Goal: Information Seeking & Learning: Learn about a topic

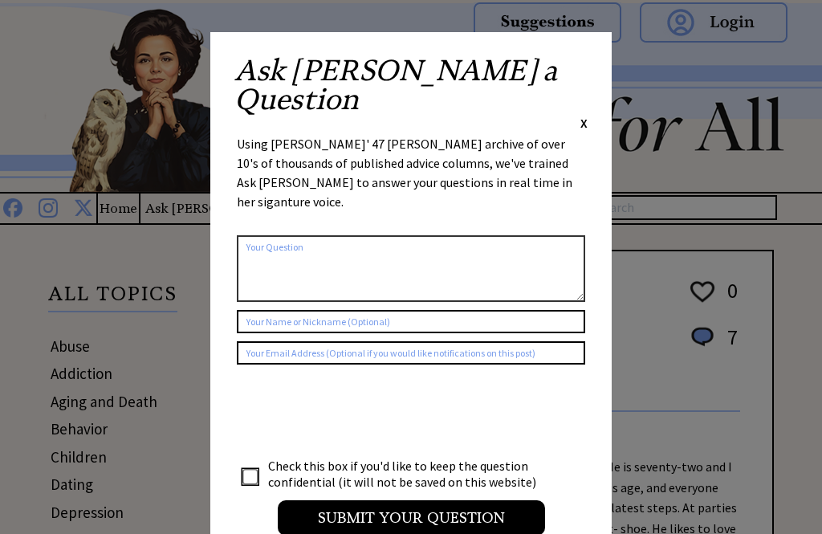
click at [581, 43] on div "Ask Ann a Question X Using Ann Landers' 47 vear archive of over 10's of thousan…" at bounding box center [411, 303] width 402 height 543
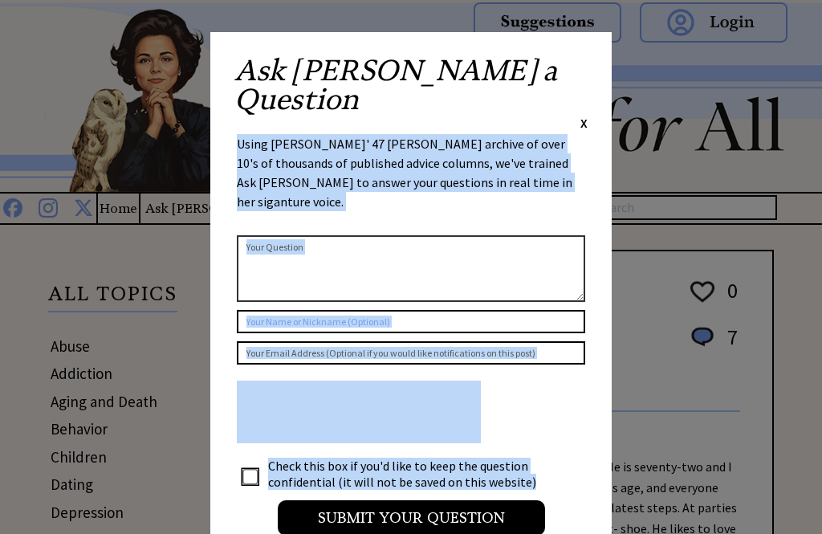
click at [579, 73] on div "Ask Ann a Question X" at bounding box center [411, 93] width 353 height 75
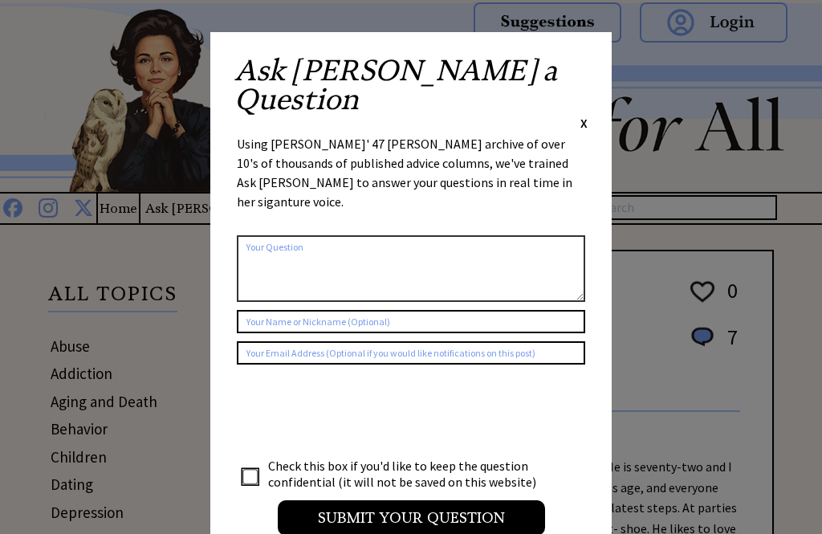
click at [583, 115] on span "X" at bounding box center [584, 123] width 7 height 16
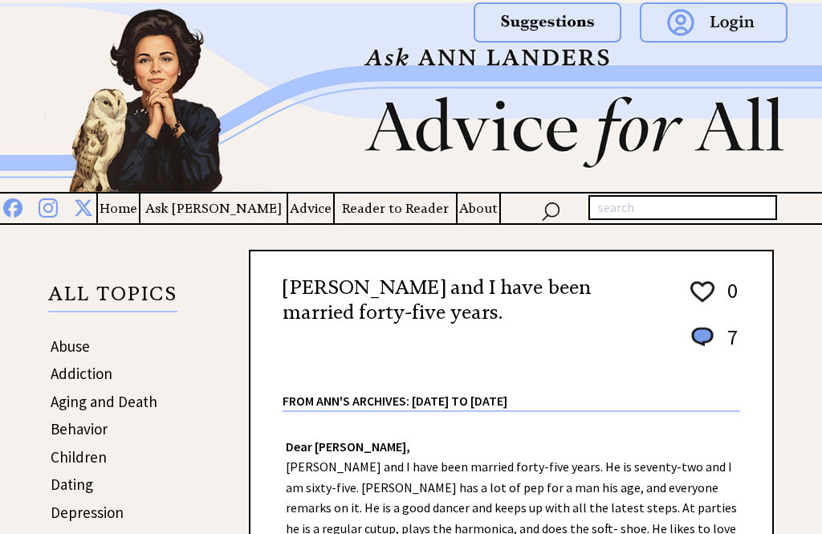
click at [587, 72] on img at bounding box center [411, 97] width 822 height 189
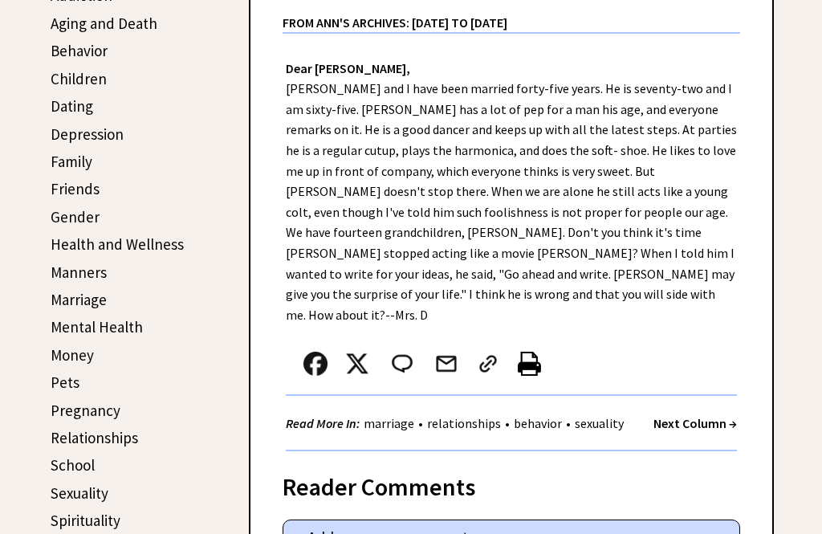
scroll to position [380, 0]
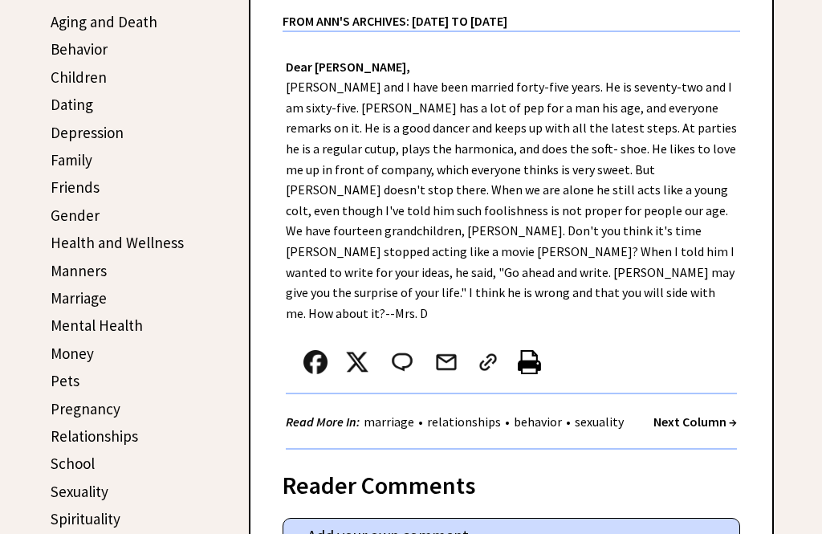
click at [66, 300] on link "Marriage" at bounding box center [79, 297] width 56 height 19
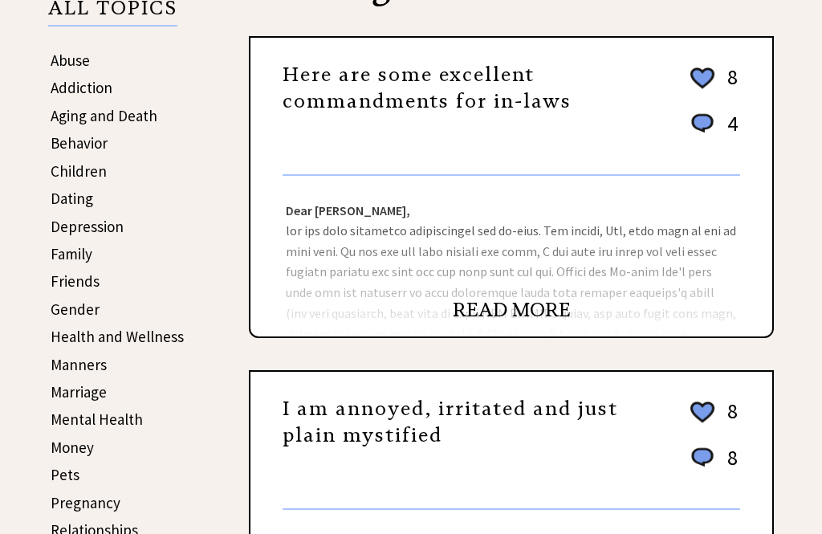
scroll to position [286, 0]
click at [68, 258] on link "Family" at bounding box center [72, 253] width 42 height 19
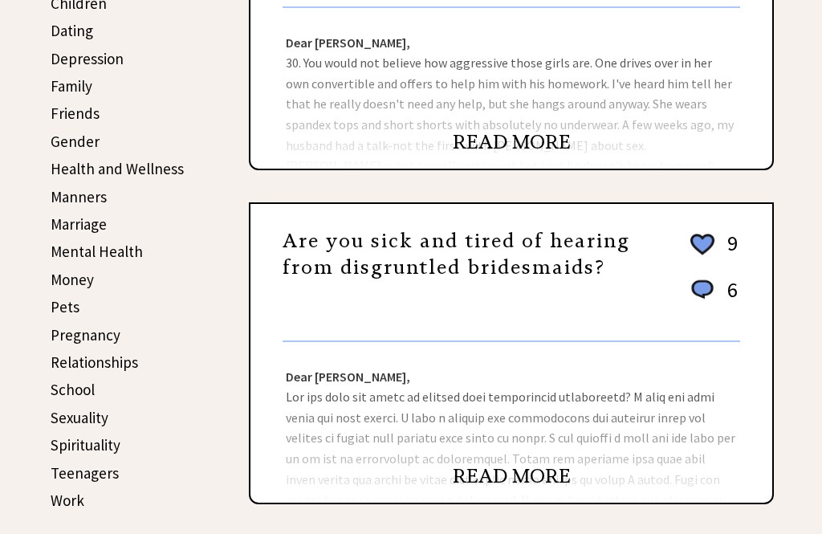
scroll to position [454, 0]
click at [69, 222] on link "Marriage" at bounding box center [79, 223] width 56 height 19
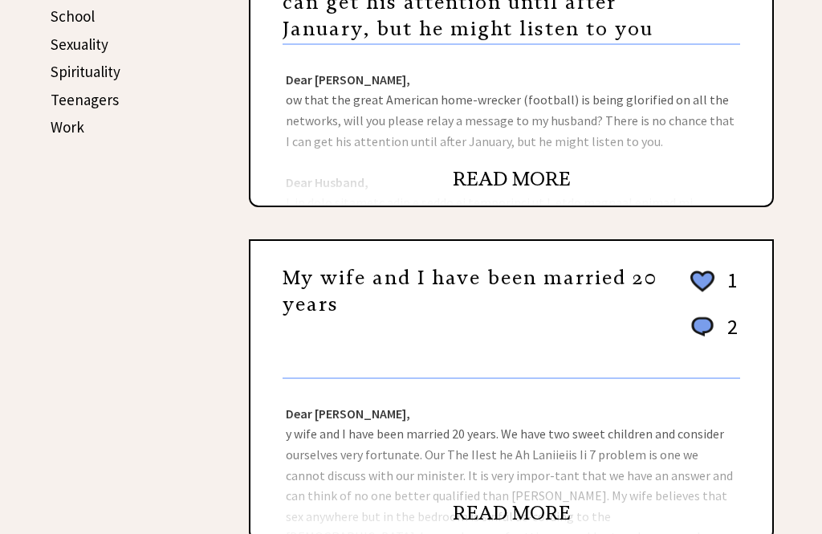
scroll to position [827, 0]
click at [494, 513] on link "READ MORE" at bounding box center [512, 513] width 118 height 24
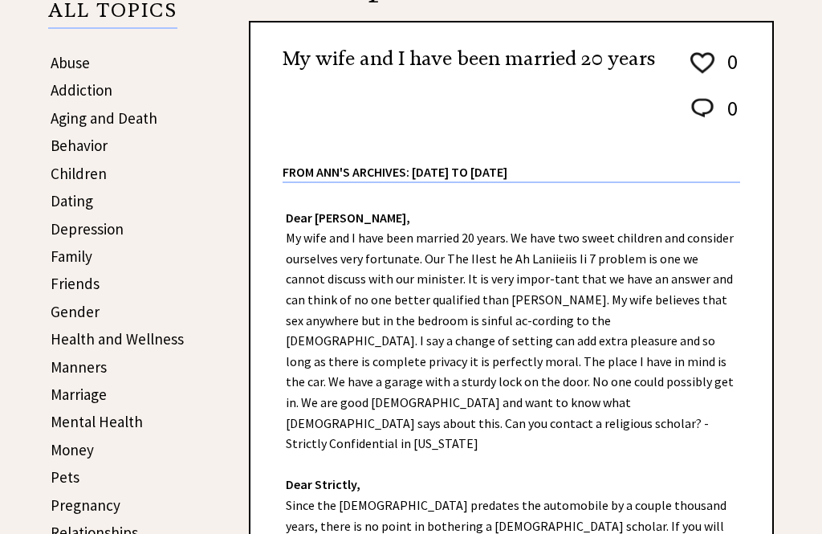
scroll to position [284, 0]
click at [70, 261] on link "Family" at bounding box center [72, 256] width 42 height 19
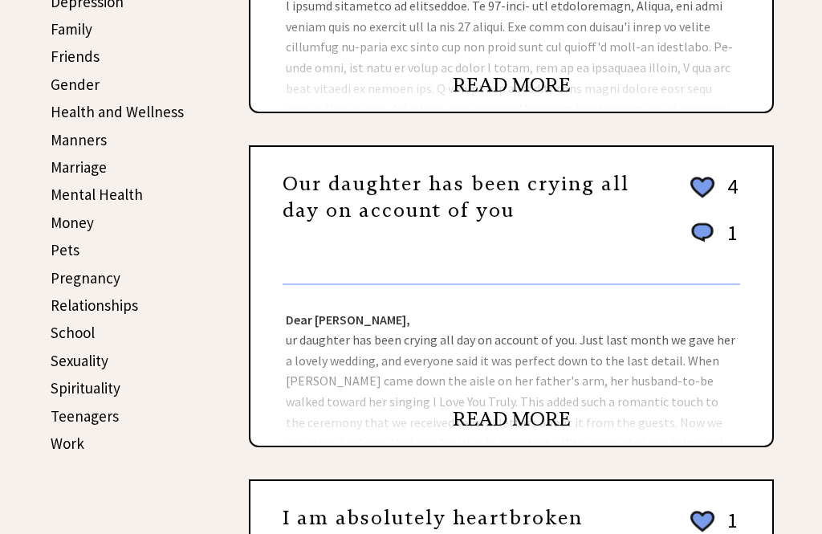
scroll to position [511, 0]
click at [493, 426] on link "READ MORE" at bounding box center [512, 419] width 118 height 24
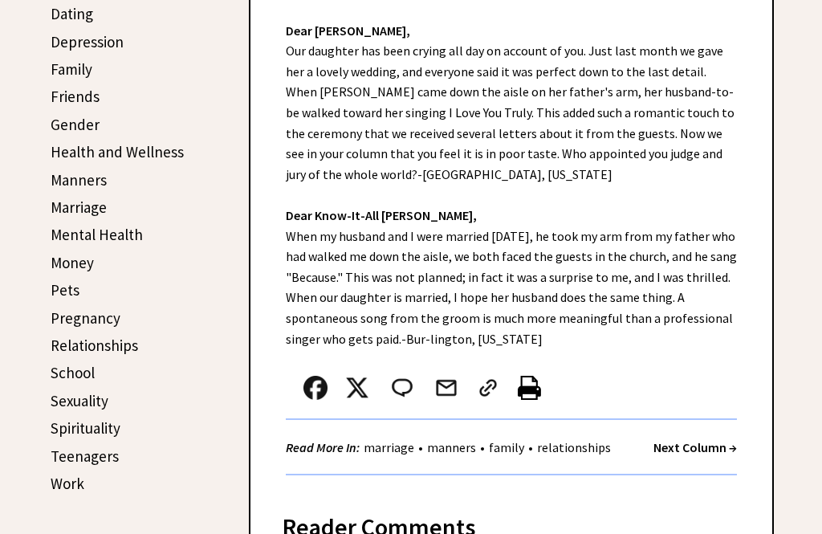
scroll to position [471, 0]
click at [75, 211] on link "Marriage" at bounding box center [79, 207] width 56 height 19
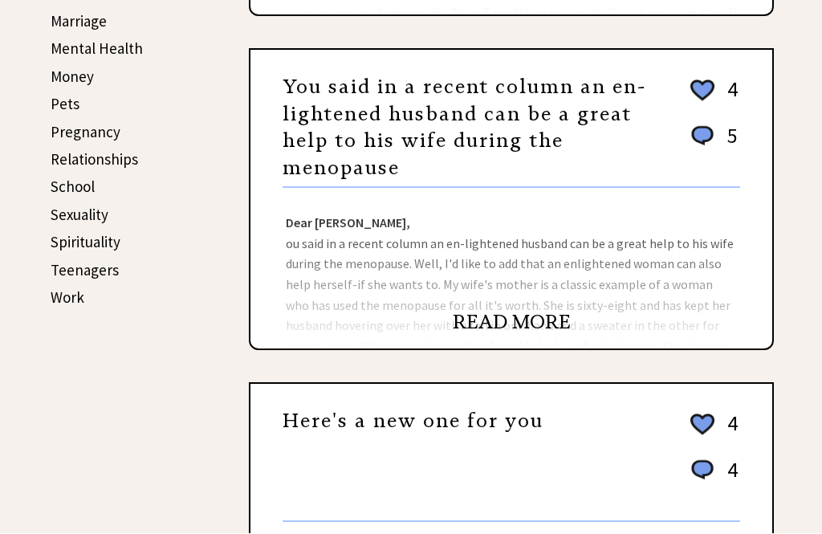
scroll to position [658, 0]
click at [55, 292] on link "Work" at bounding box center [68, 296] width 34 height 19
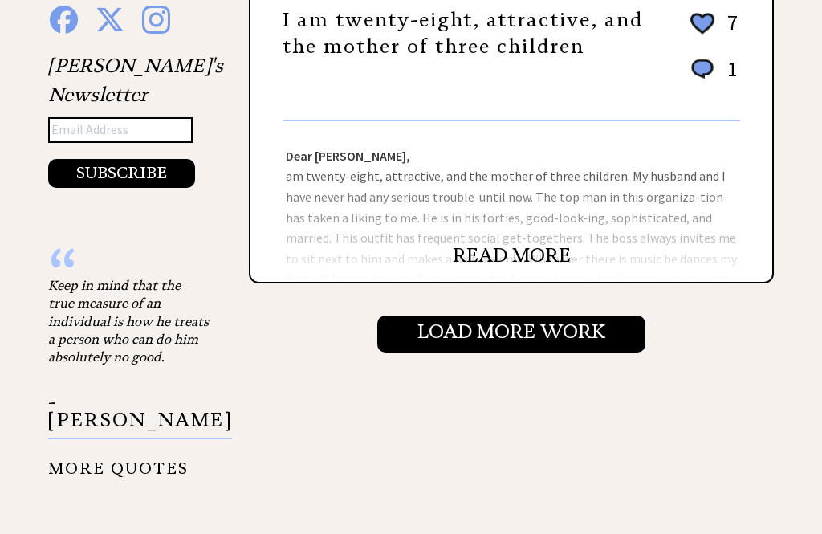
scroll to position [1761, 0]
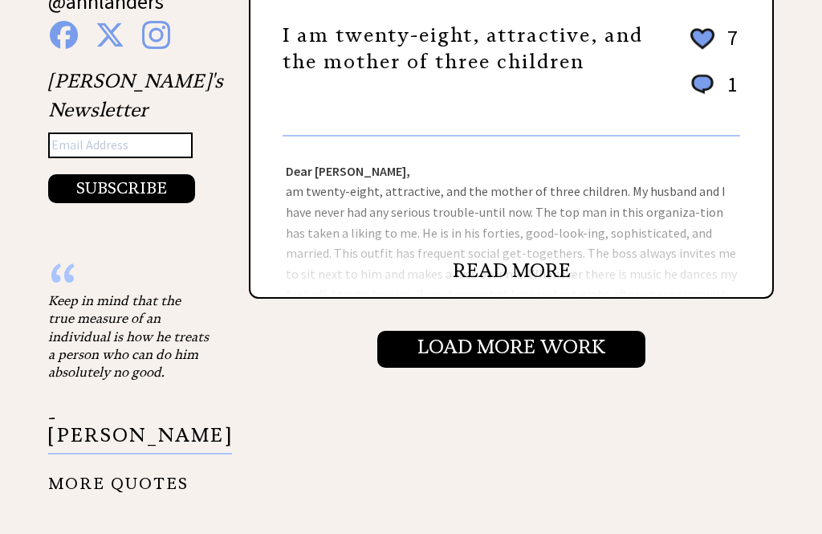
click at [500, 259] on link "READ MORE" at bounding box center [512, 271] width 118 height 24
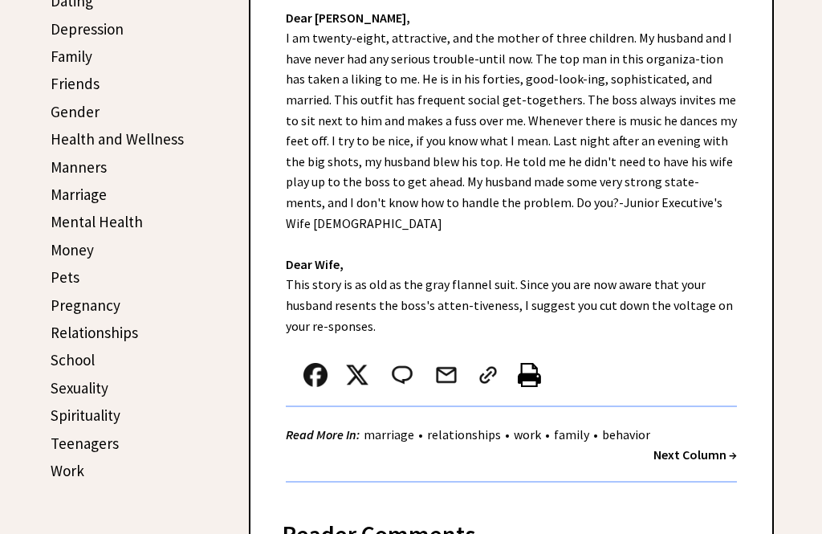
scroll to position [483, 0]
click at [62, 469] on link "Work" at bounding box center [68, 471] width 34 height 19
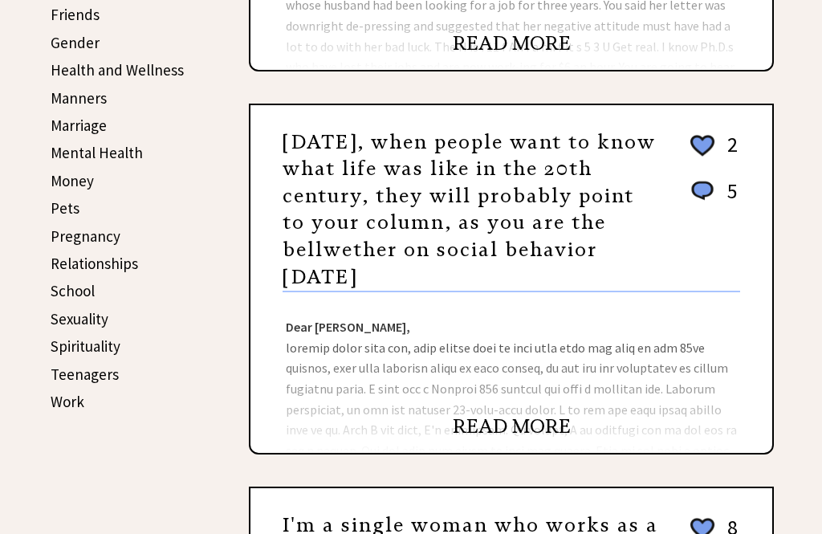
scroll to position [553, 0]
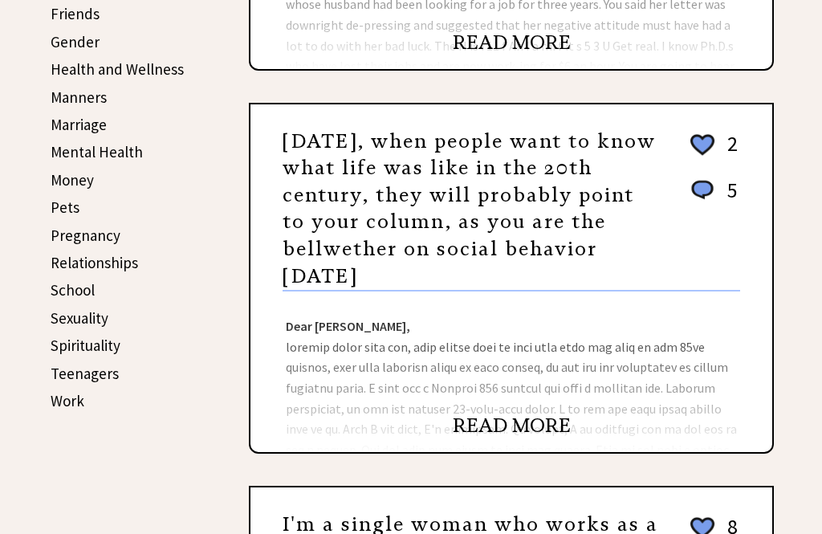
click at [63, 405] on link "Work" at bounding box center [68, 400] width 34 height 19
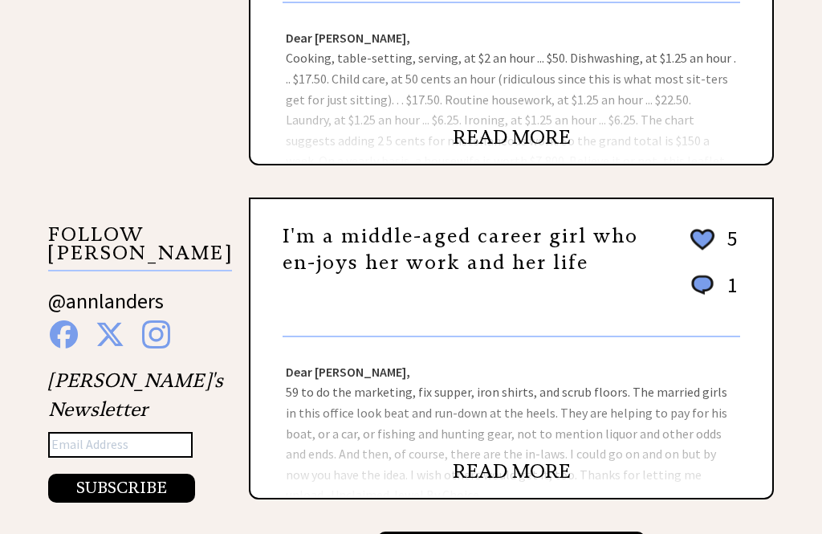
scroll to position [1462, 0]
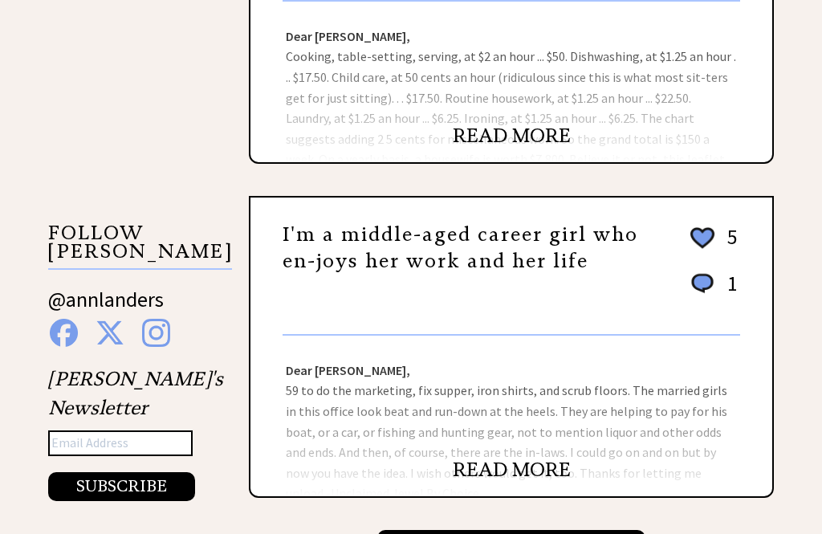
click at [256, 366] on div "Dear [PERSON_NAME], 59 to do the marketing, fix supper, iron shirts, and scrub …" at bounding box center [512, 417] width 522 height 161
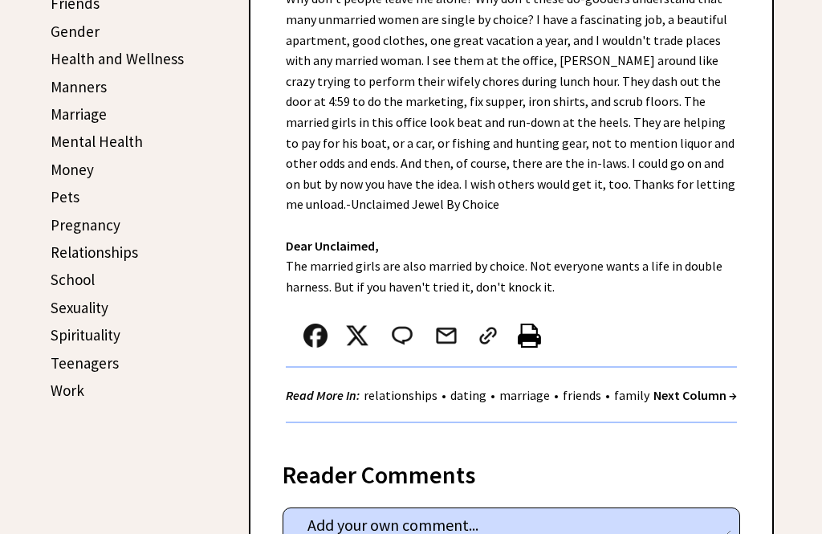
scroll to position [565, 0]
click at [76, 228] on link "Pregnancy" at bounding box center [86, 223] width 70 height 19
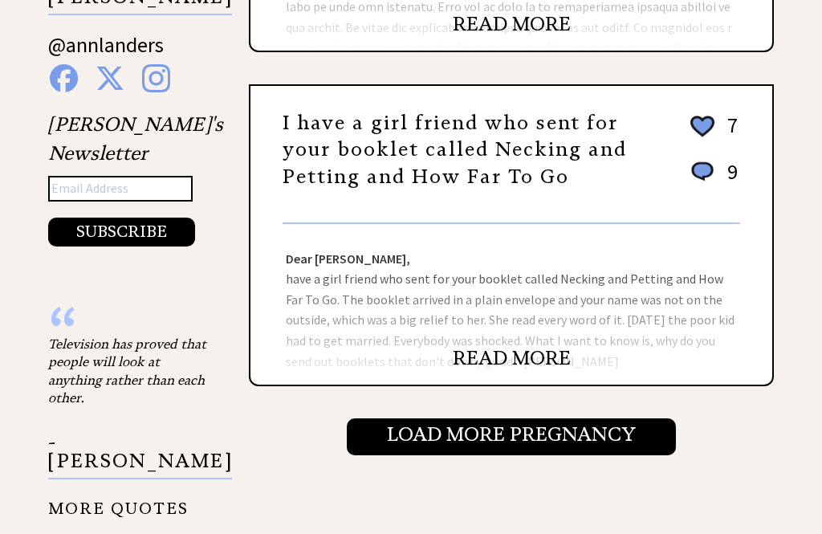
scroll to position [1597, 0]
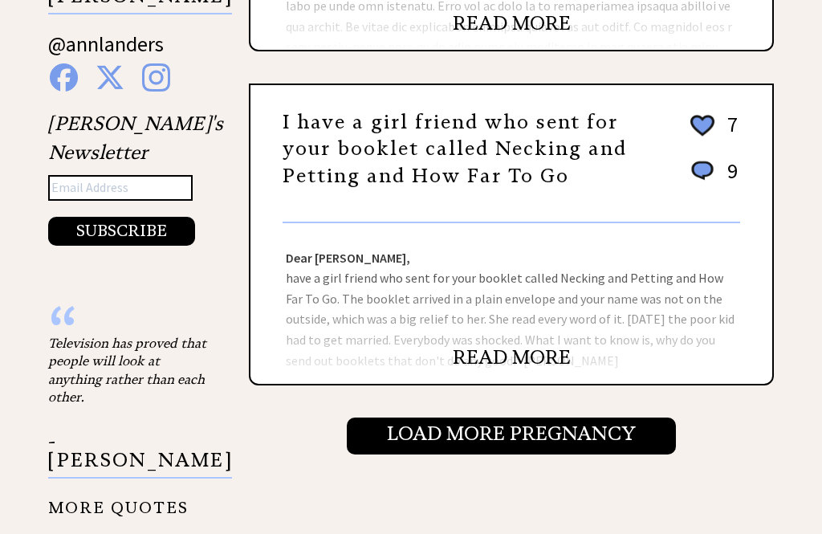
click at [479, 432] on input "Load More Pregnancy" at bounding box center [511, 436] width 329 height 37
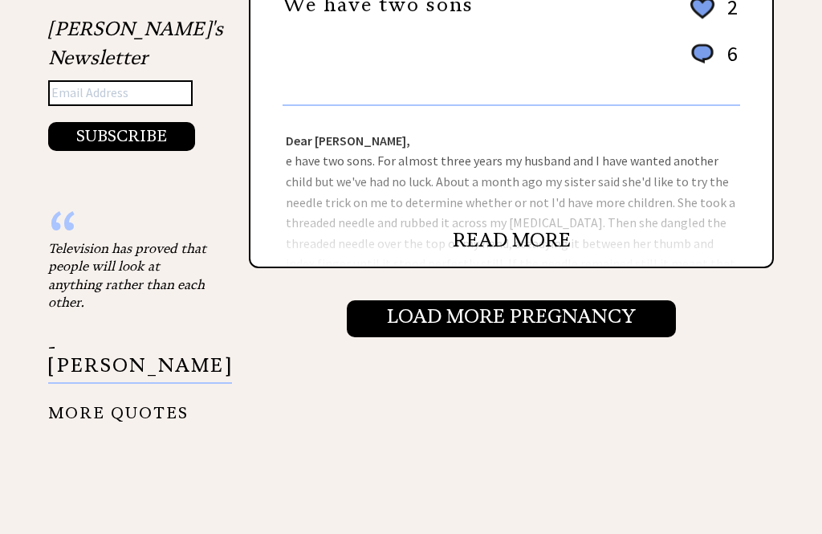
scroll to position [1684, 0]
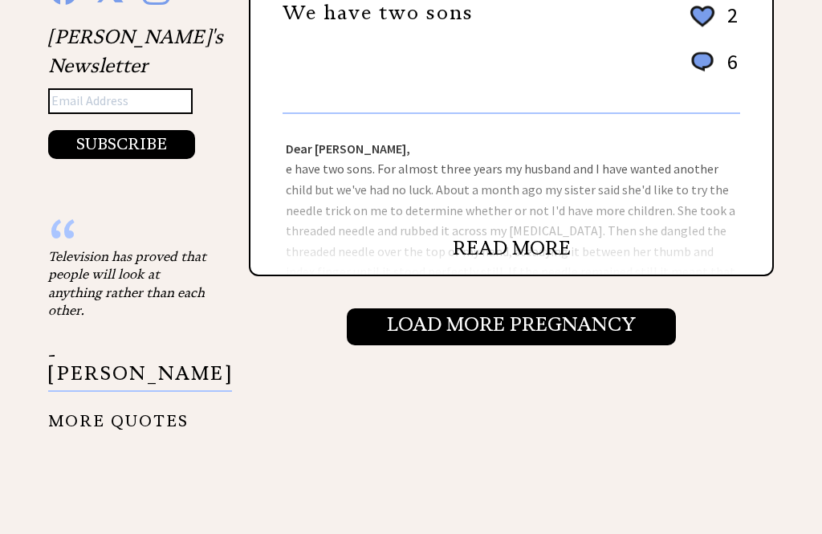
click at [435, 337] on input "Load More Pregnancy" at bounding box center [511, 326] width 329 height 37
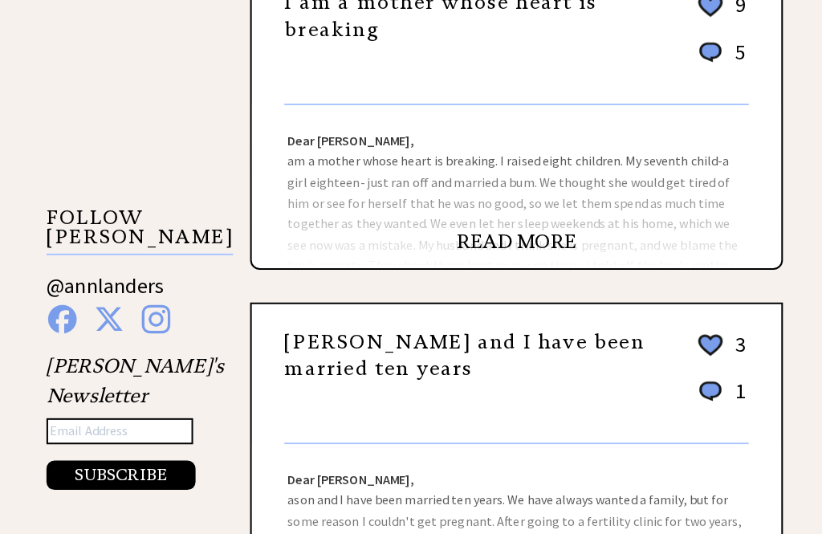
scroll to position [1360, 0]
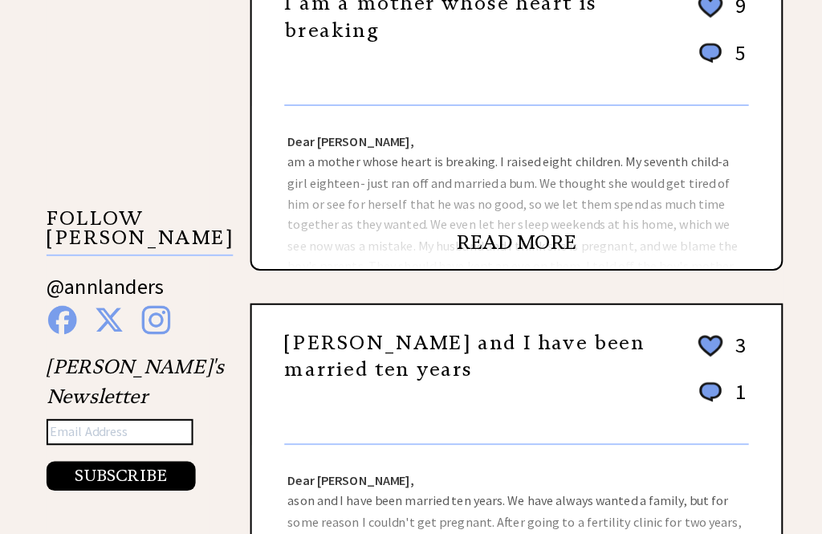
click at [487, 251] on link "READ MORE" at bounding box center [512, 238] width 118 height 24
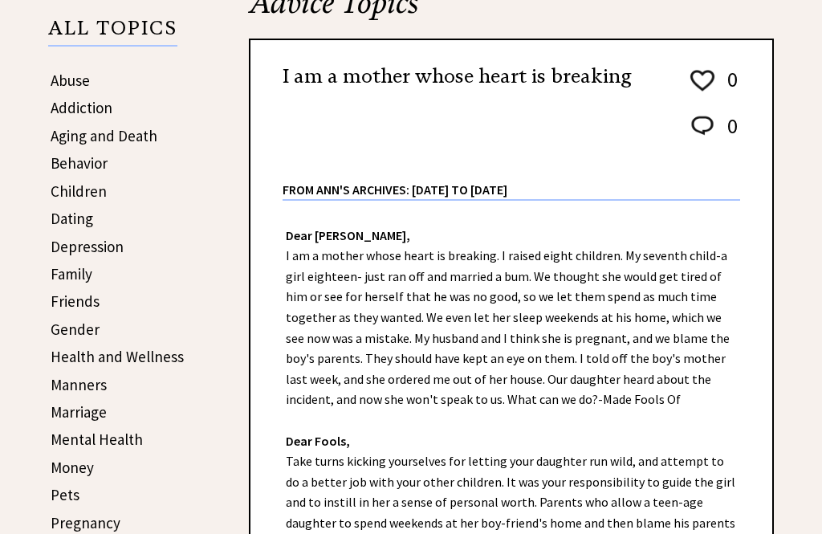
scroll to position [266, 0]
click at [63, 221] on link "Dating" at bounding box center [72, 218] width 43 height 19
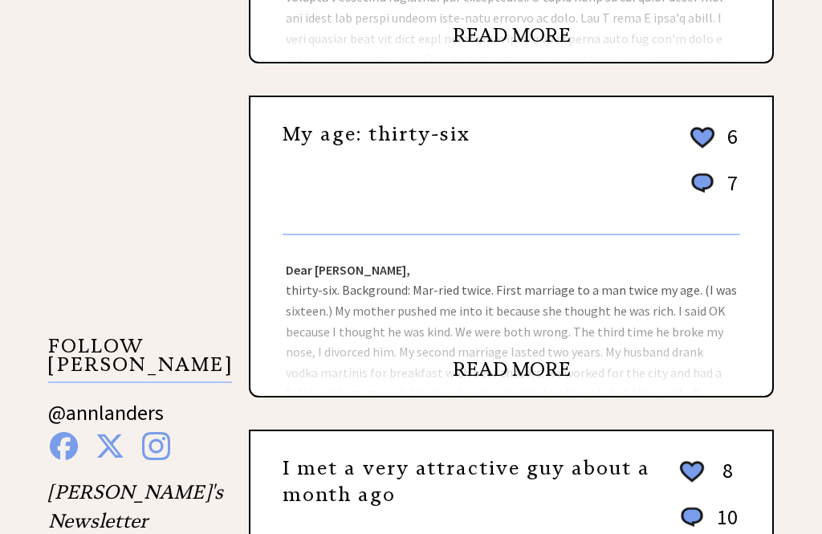
scroll to position [1224, 0]
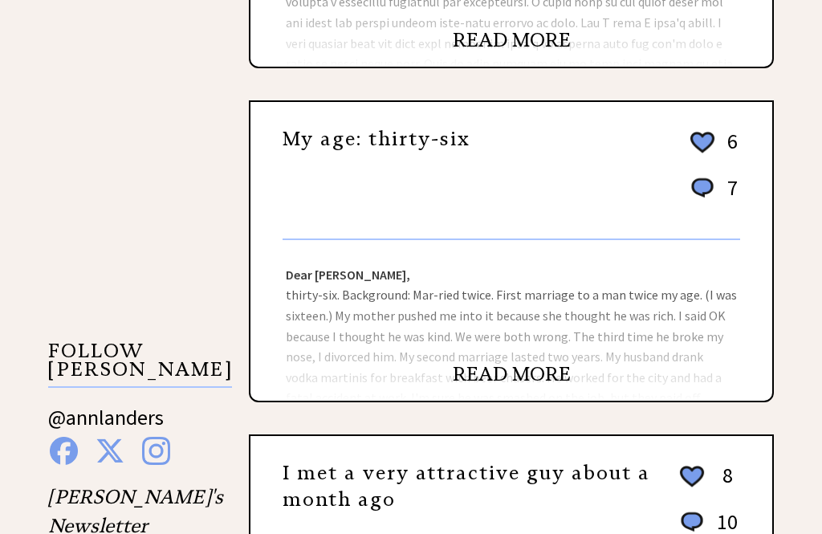
click at [483, 384] on link "READ MORE" at bounding box center [512, 374] width 118 height 24
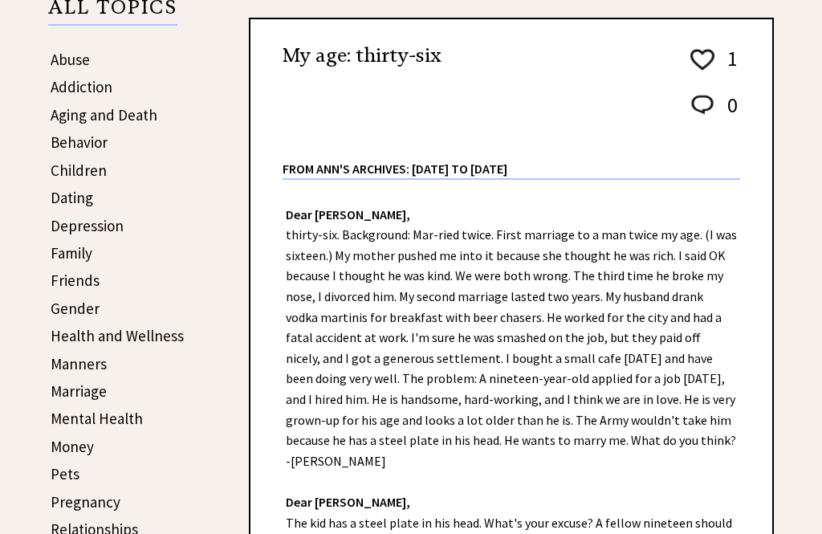
scroll to position [287, 0]
click at [75, 207] on link "Dating" at bounding box center [72, 197] width 43 height 19
